Goal: Transaction & Acquisition: Purchase product/service

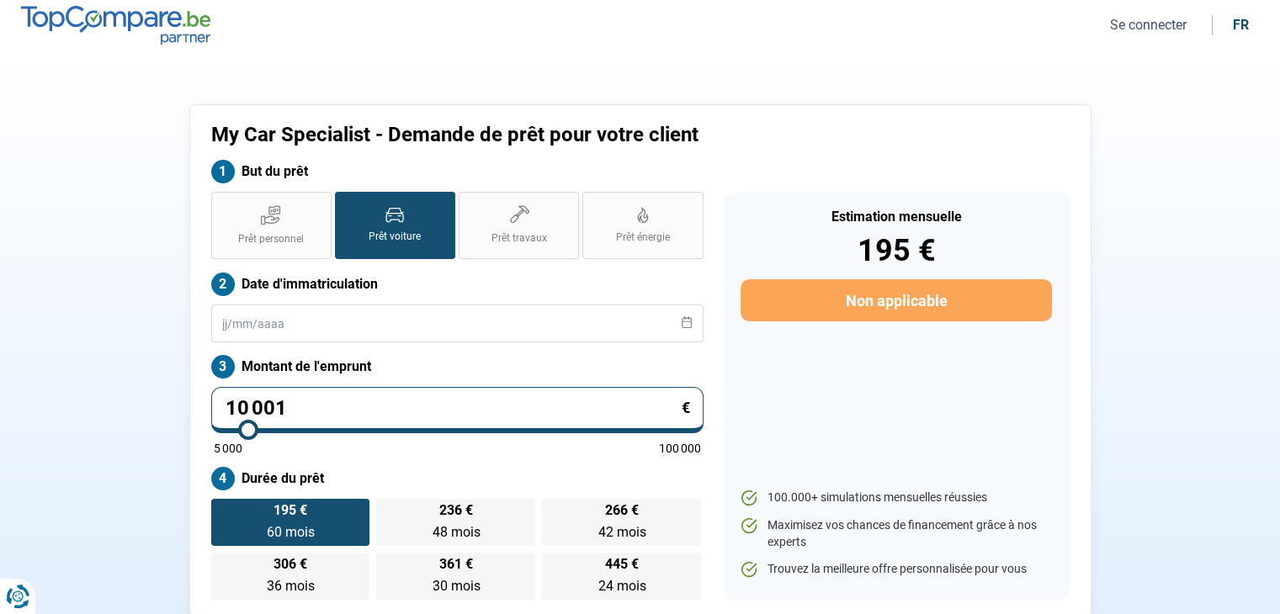
click at [1138, 30] on button "Se connecter" at bounding box center [1148, 25] width 87 height 18
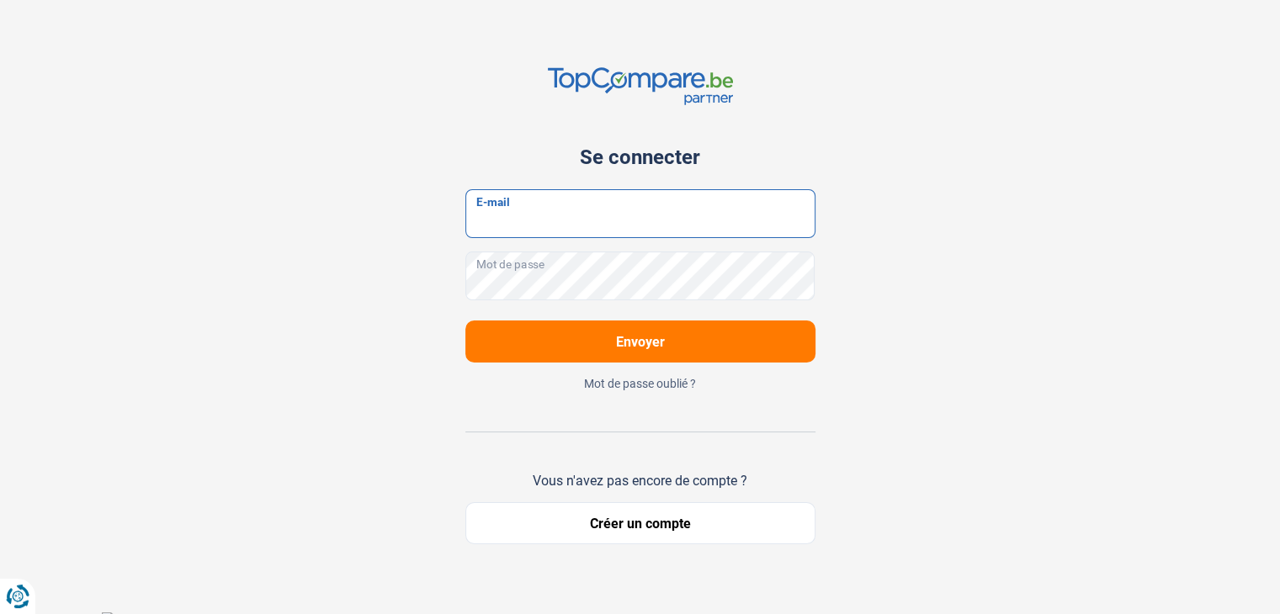
type input "[EMAIL_ADDRESS][DOMAIN_NAME]"
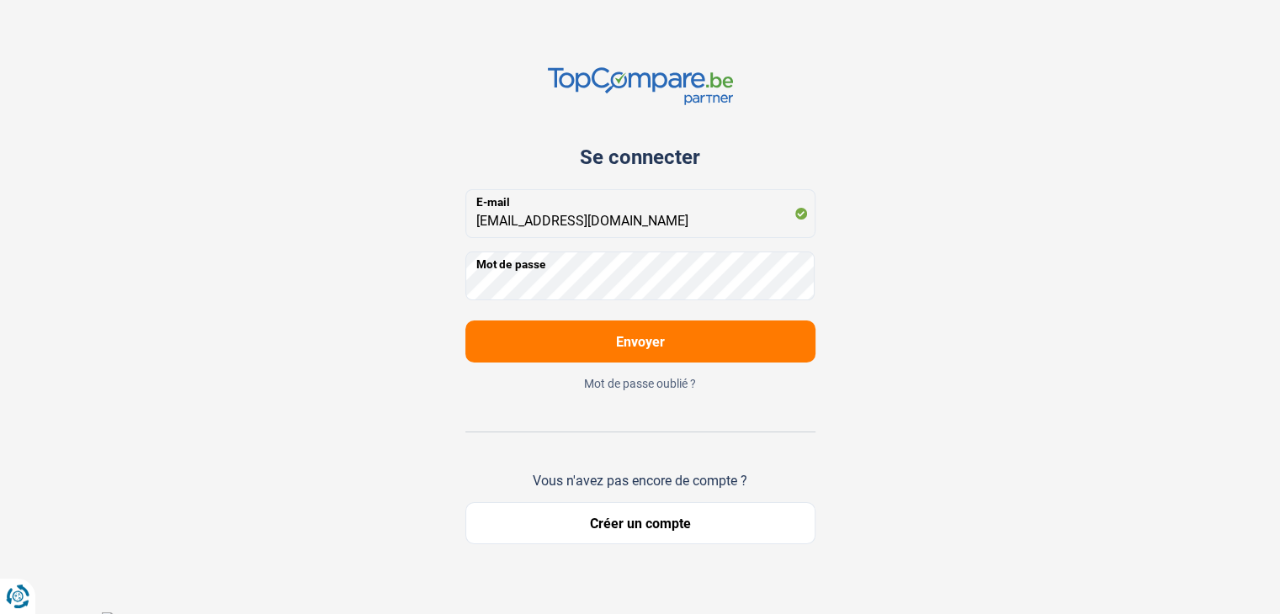
click at [576, 339] on button "Envoyer" at bounding box center [640, 342] width 350 height 42
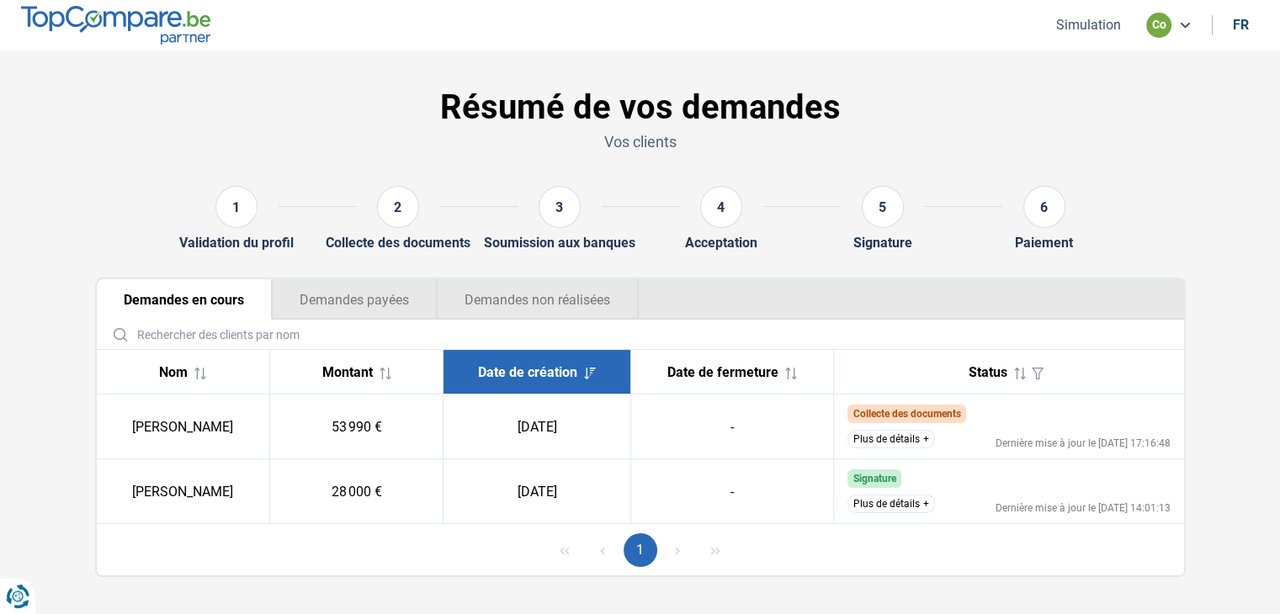
scroll to position [19, 0]
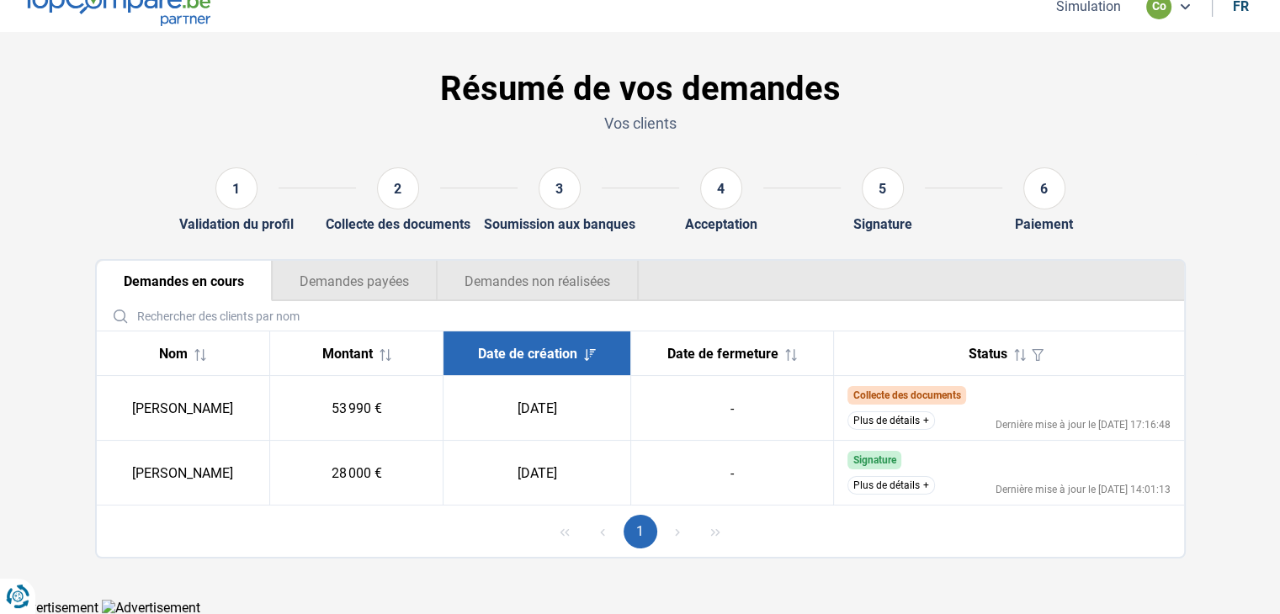
click at [914, 484] on button "Plus de détails" at bounding box center [891, 485] width 88 height 19
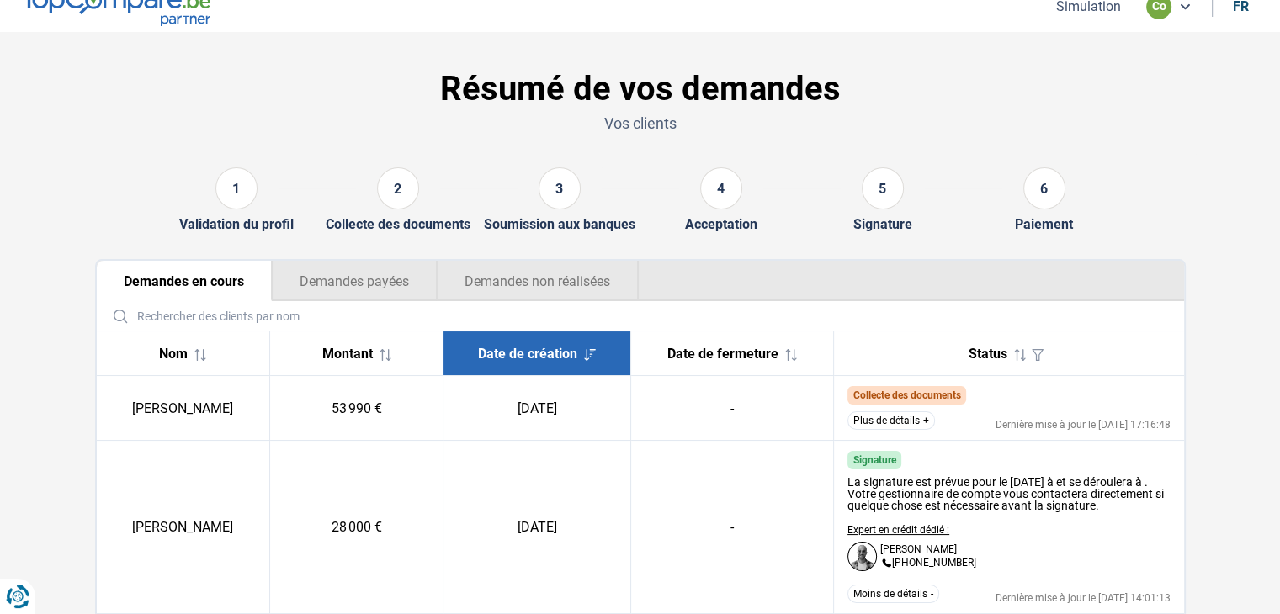
click at [910, 411] on button "Plus de détails" at bounding box center [891, 420] width 88 height 19
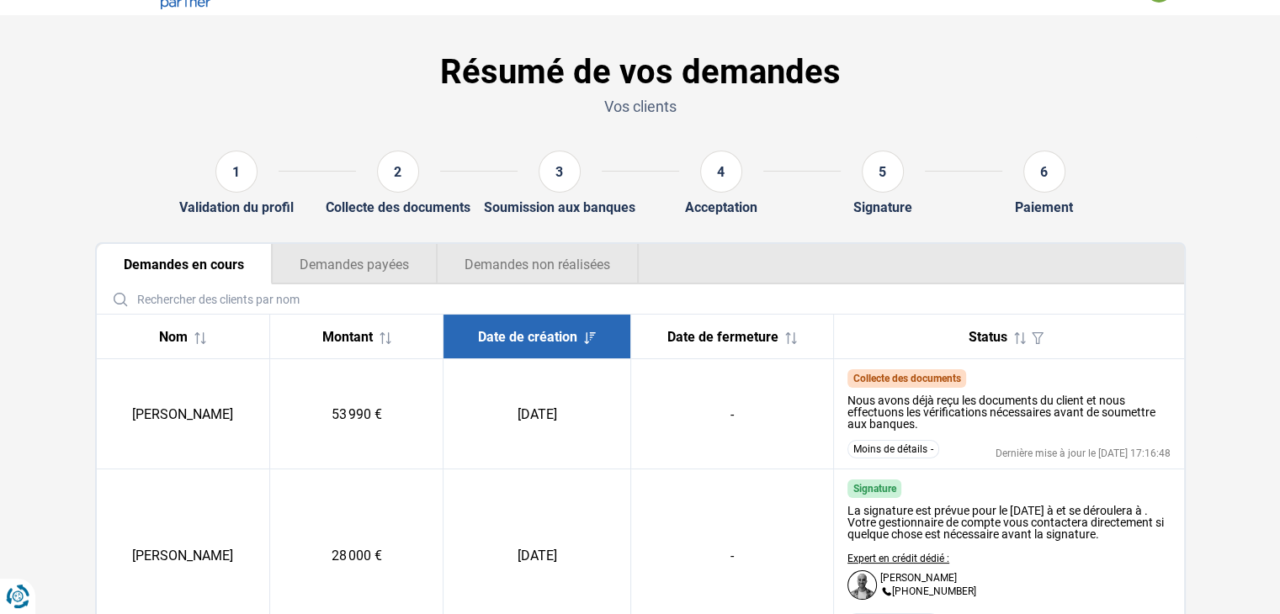
scroll to position [0, 0]
